Goal: Transaction & Acquisition: Purchase product/service

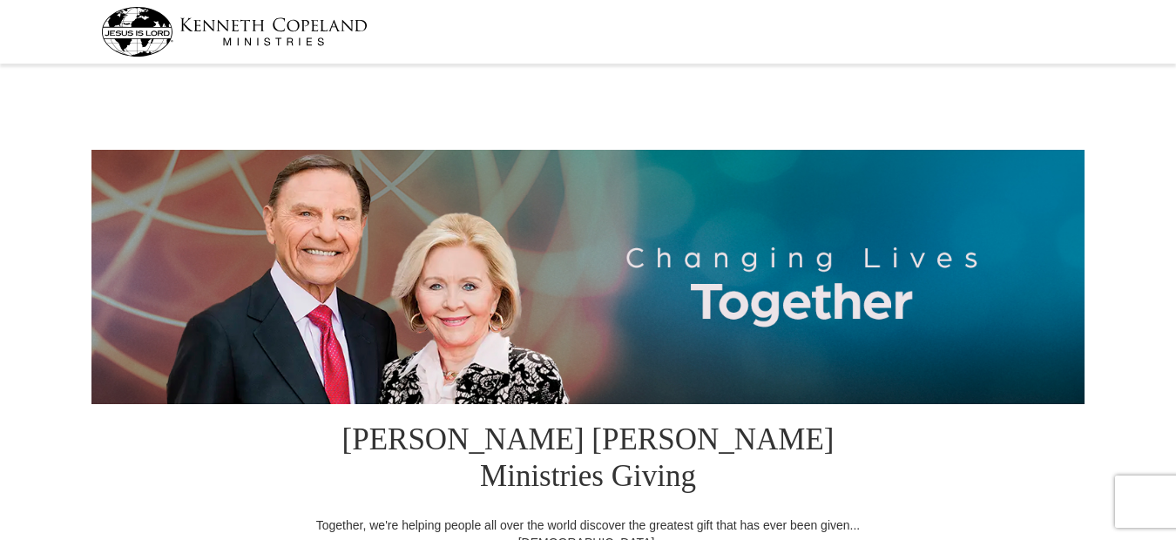
select select "NJ"
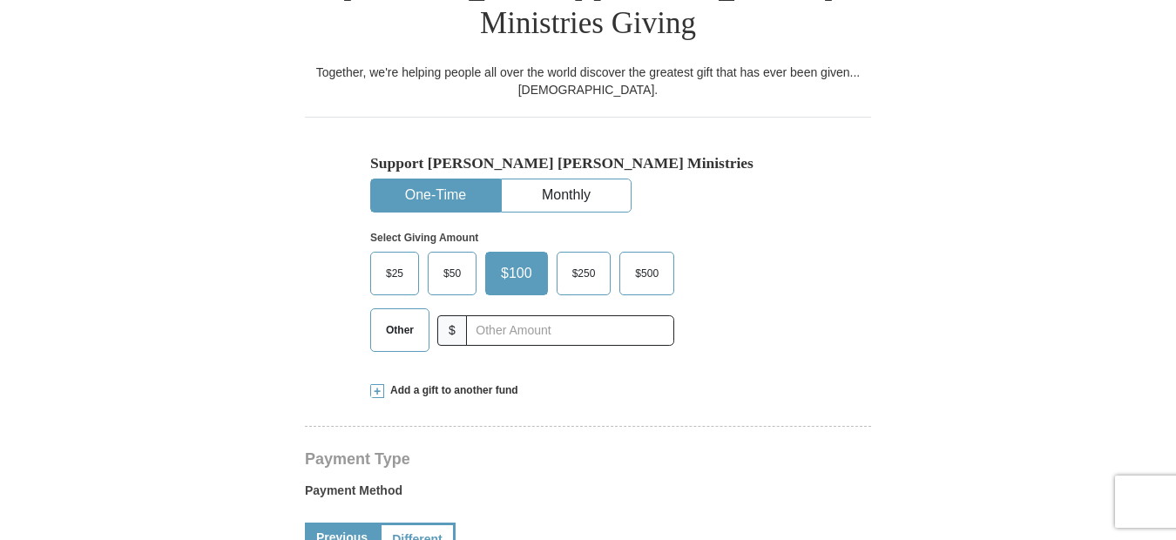
click at [390, 317] on span "Other" at bounding box center [399, 330] width 45 height 26
click at [0, 0] on input "Other" at bounding box center [0, 0] width 0 height 0
click at [448, 383] on span "Add a gift to another fund" at bounding box center [451, 390] width 134 height 15
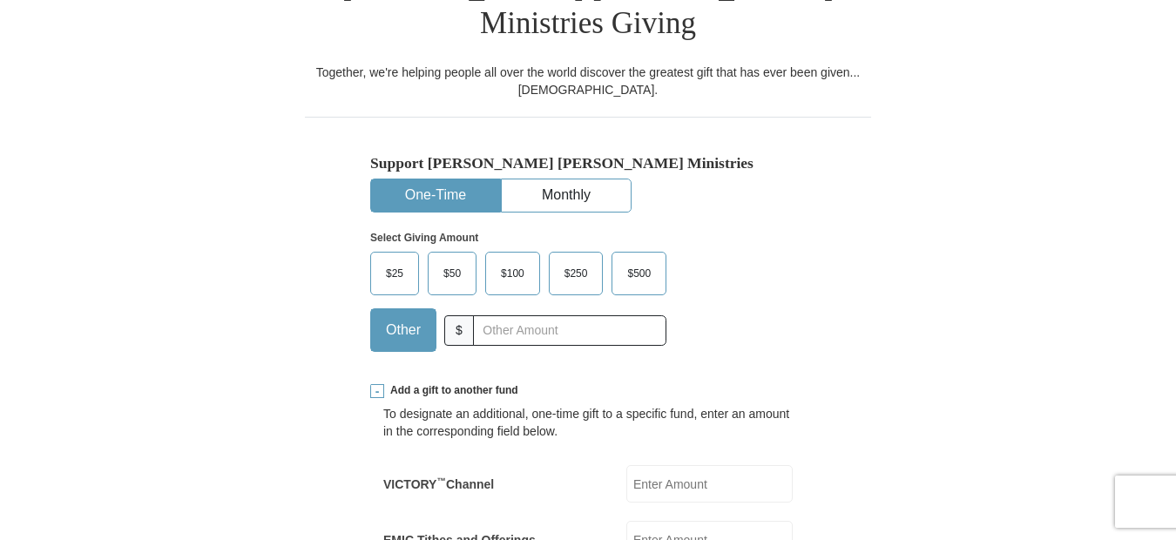
click at [322, 266] on div "Support [PERSON_NAME] [PERSON_NAME] Ministries One-Time Monthly Select Giving A…" at bounding box center [588, 241] width 566 height 248
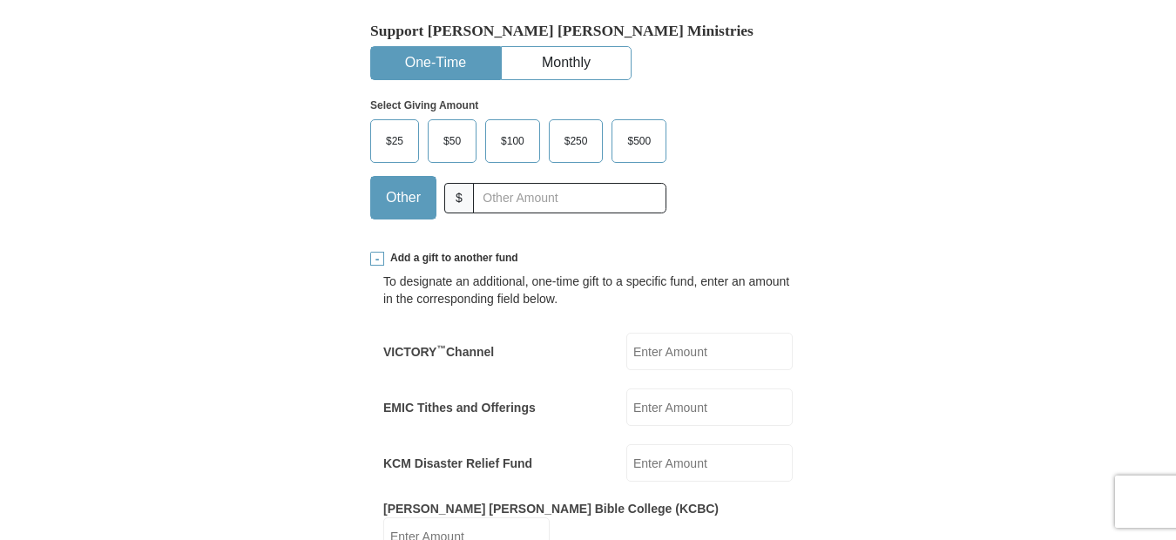
scroll to position [767, 0]
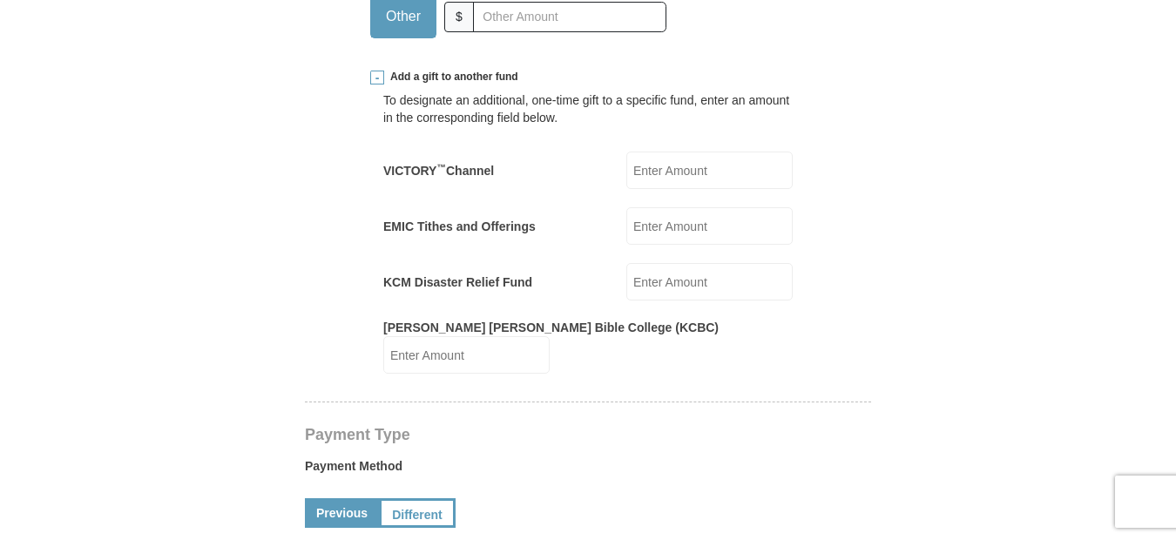
click at [667, 207] on input "EMIC Tithes and Offerings" at bounding box center [709, 225] width 166 height 37
type input "200"
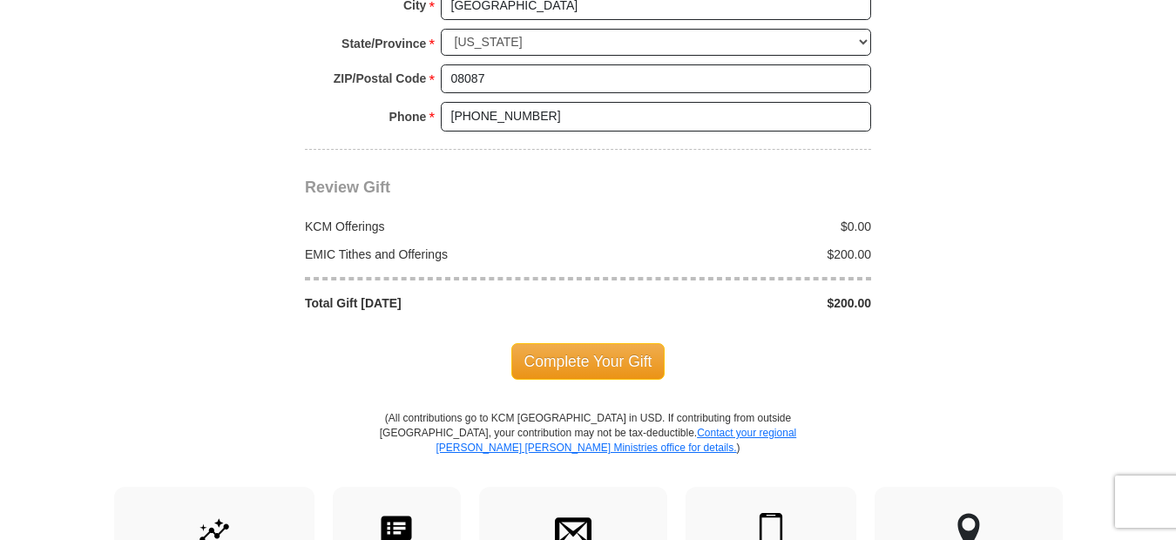
scroll to position [1847, 0]
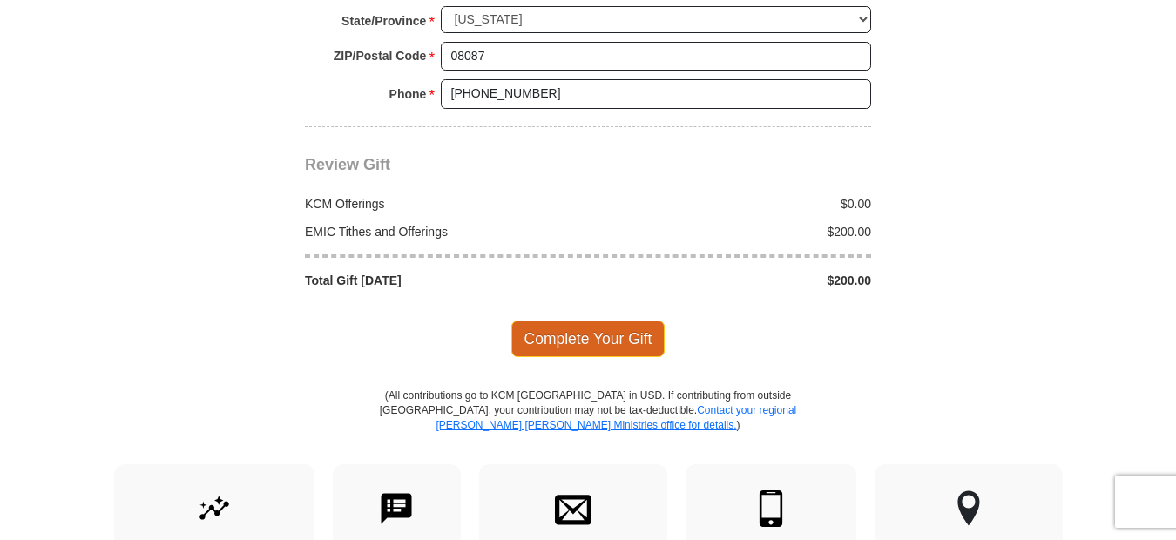
click at [538, 321] on span "Complete Your Gift" at bounding box center [588, 339] width 154 height 37
